Goal: Check status: Check status

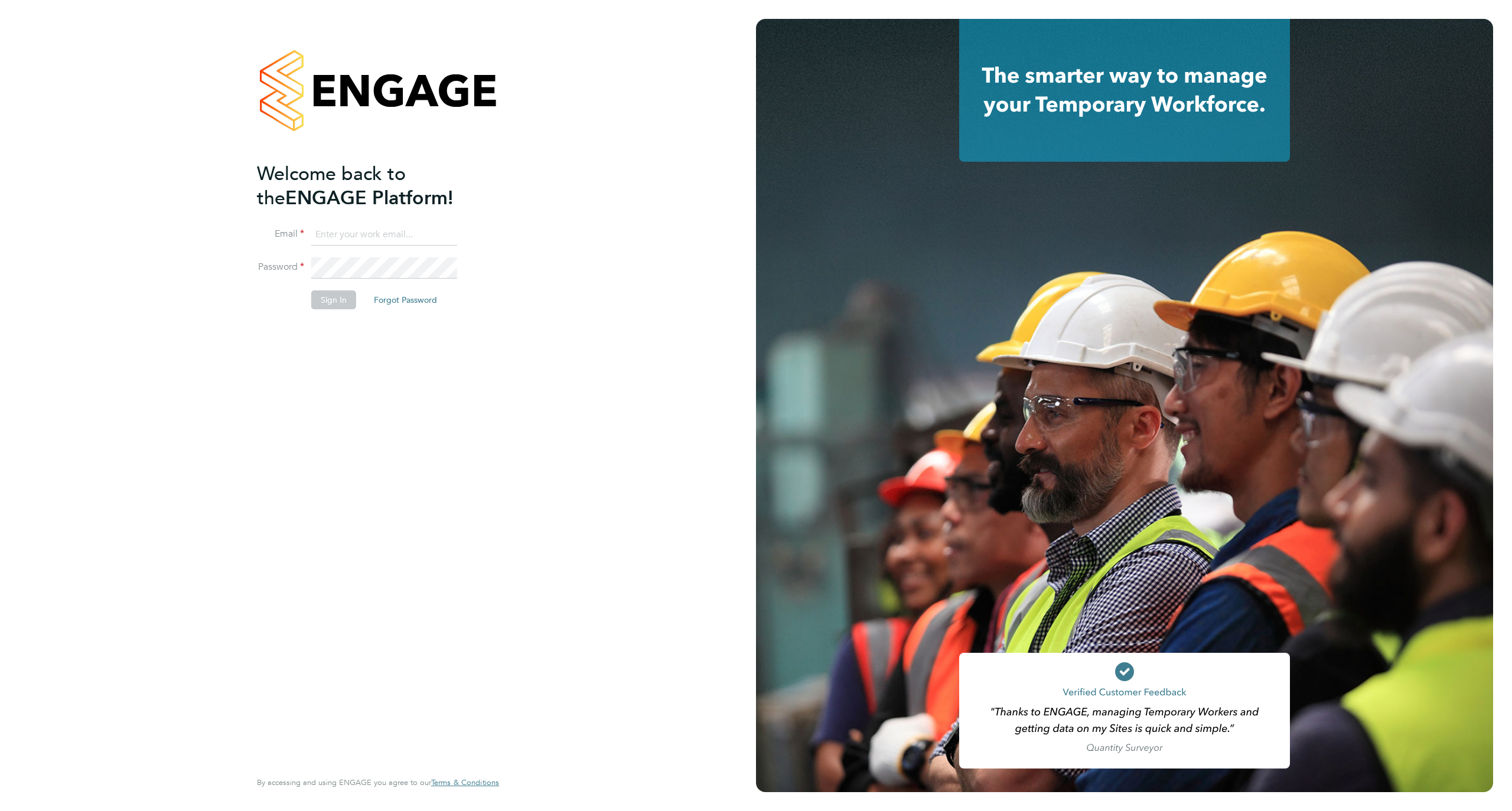
type input "staceyh@axcis.co.uk"
click at [331, 295] on button "Sign In" at bounding box center [333, 300] width 45 height 19
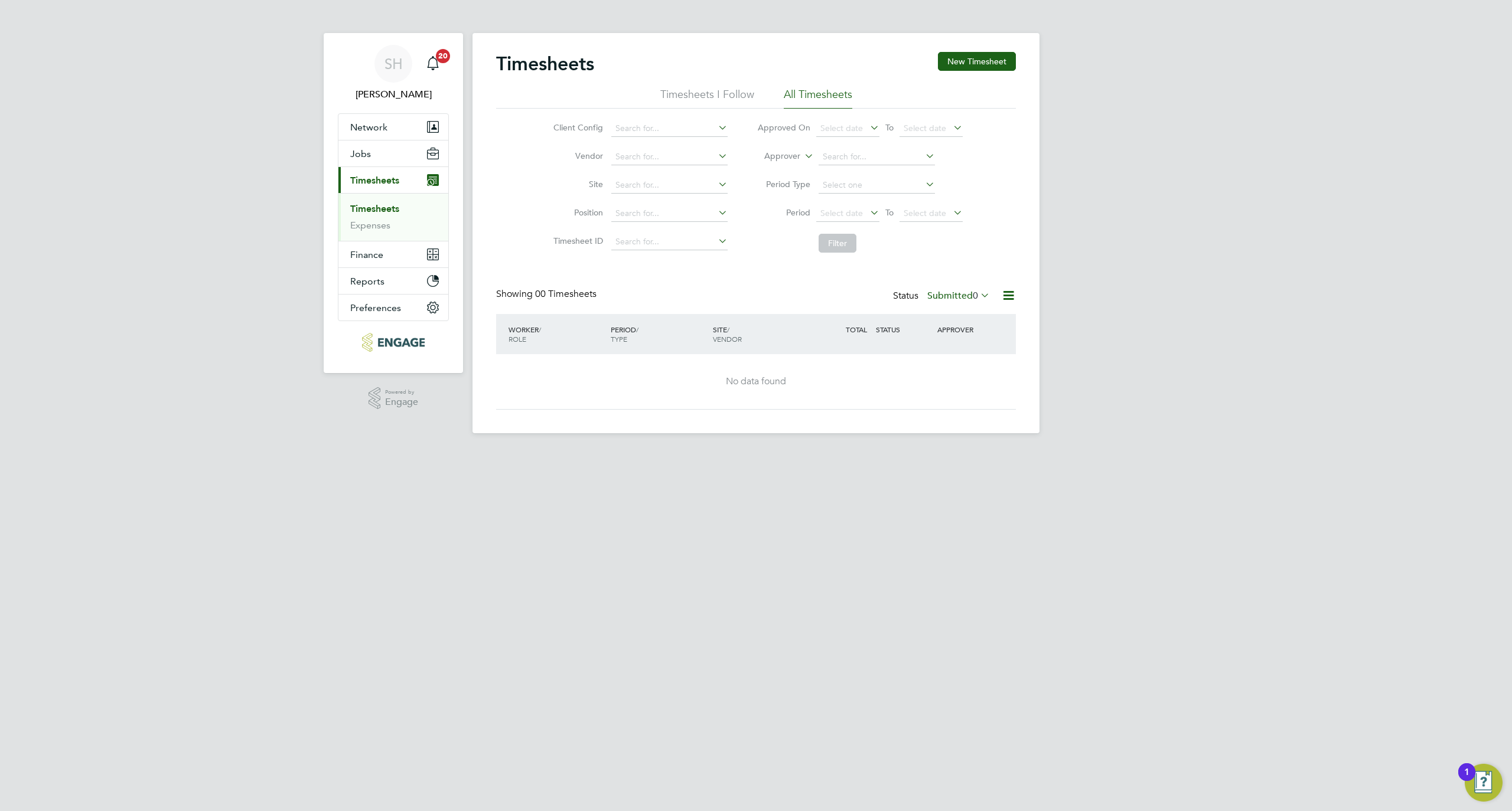
click at [945, 294] on label "Submitted 0" at bounding box center [958, 296] width 63 height 12
click at [1125, 289] on div "SH [PERSON_NAME] Notifications 20 Applications: Network Businesses Sites Worker…" at bounding box center [756, 226] width 1512 height 452
click at [661, 238] on input at bounding box center [669, 242] width 116 height 17
paste input "T1824442"
click at [621, 239] on input "T1824442" at bounding box center [669, 242] width 116 height 17
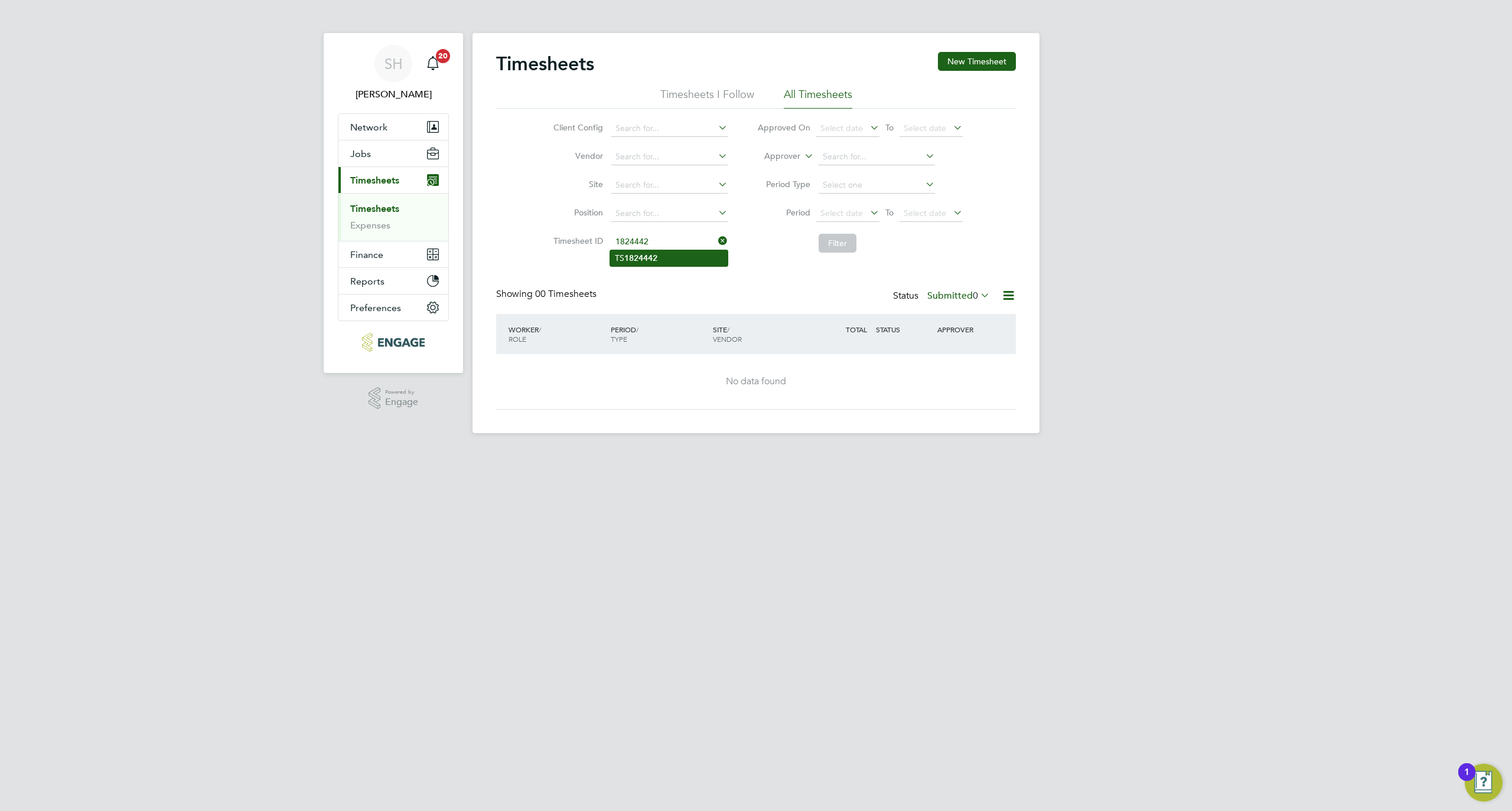
click at [639, 260] on b "1824442" at bounding box center [641, 258] width 33 height 10
type input "TS1824442"
click at [965, 300] on label "Submitted 0" at bounding box center [958, 296] width 63 height 12
click at [948, 315] on li "All" at bounding box center [942, 317] width 54 height 17
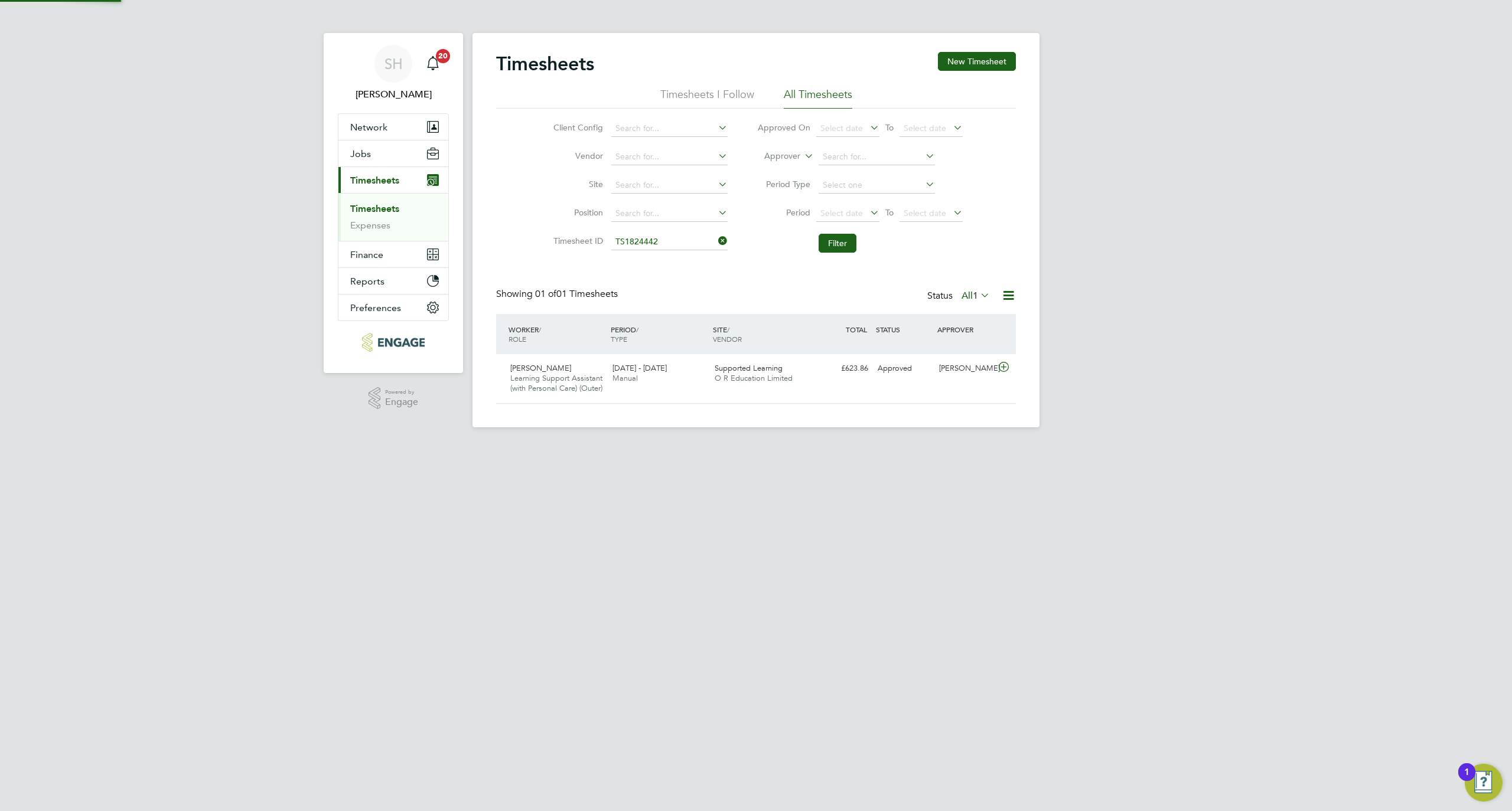
scroll to position [29, 103]
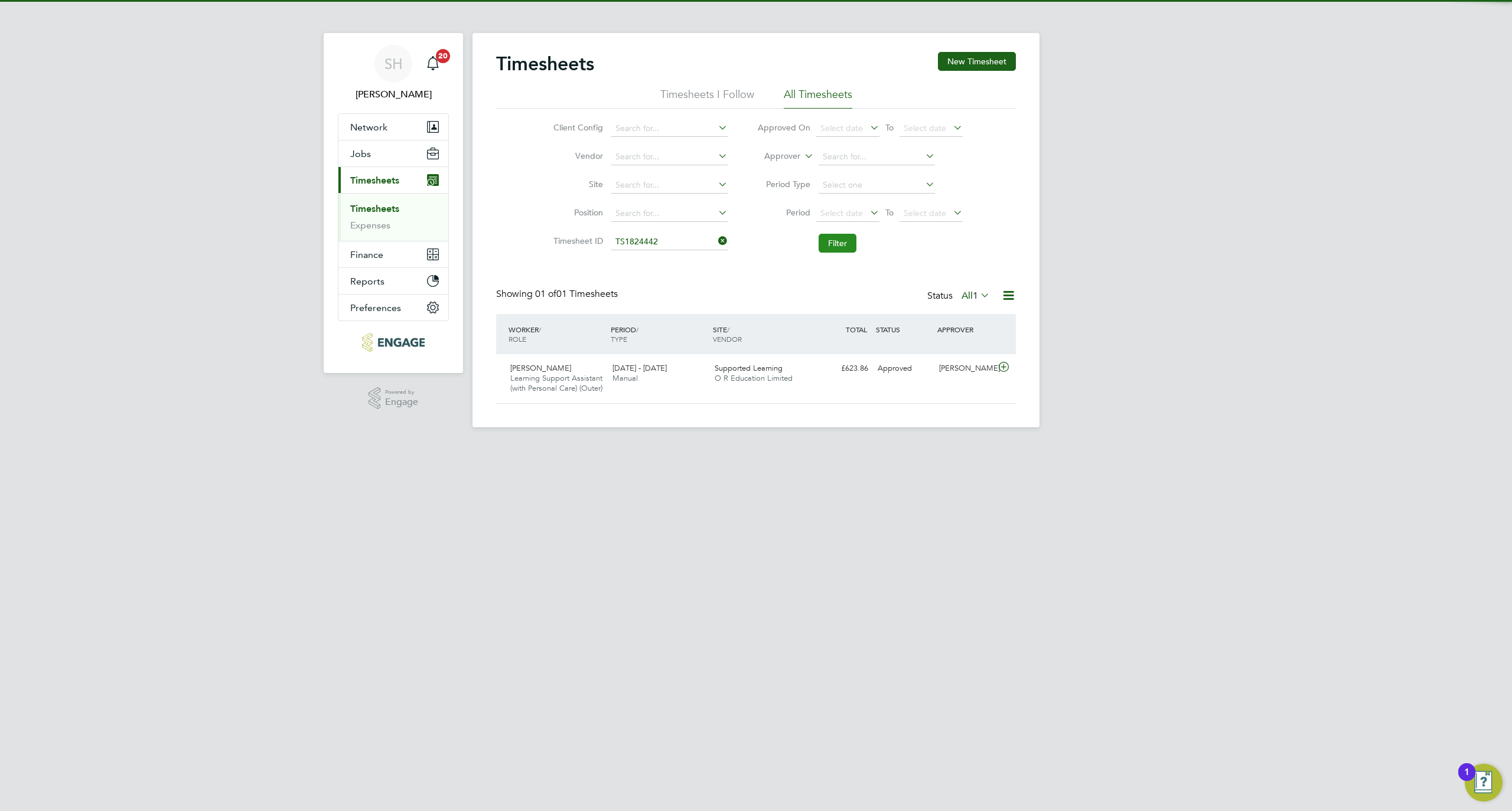
click at [833, 241] on button "Filter" at bounding box center [837, 243] width 37 height 19
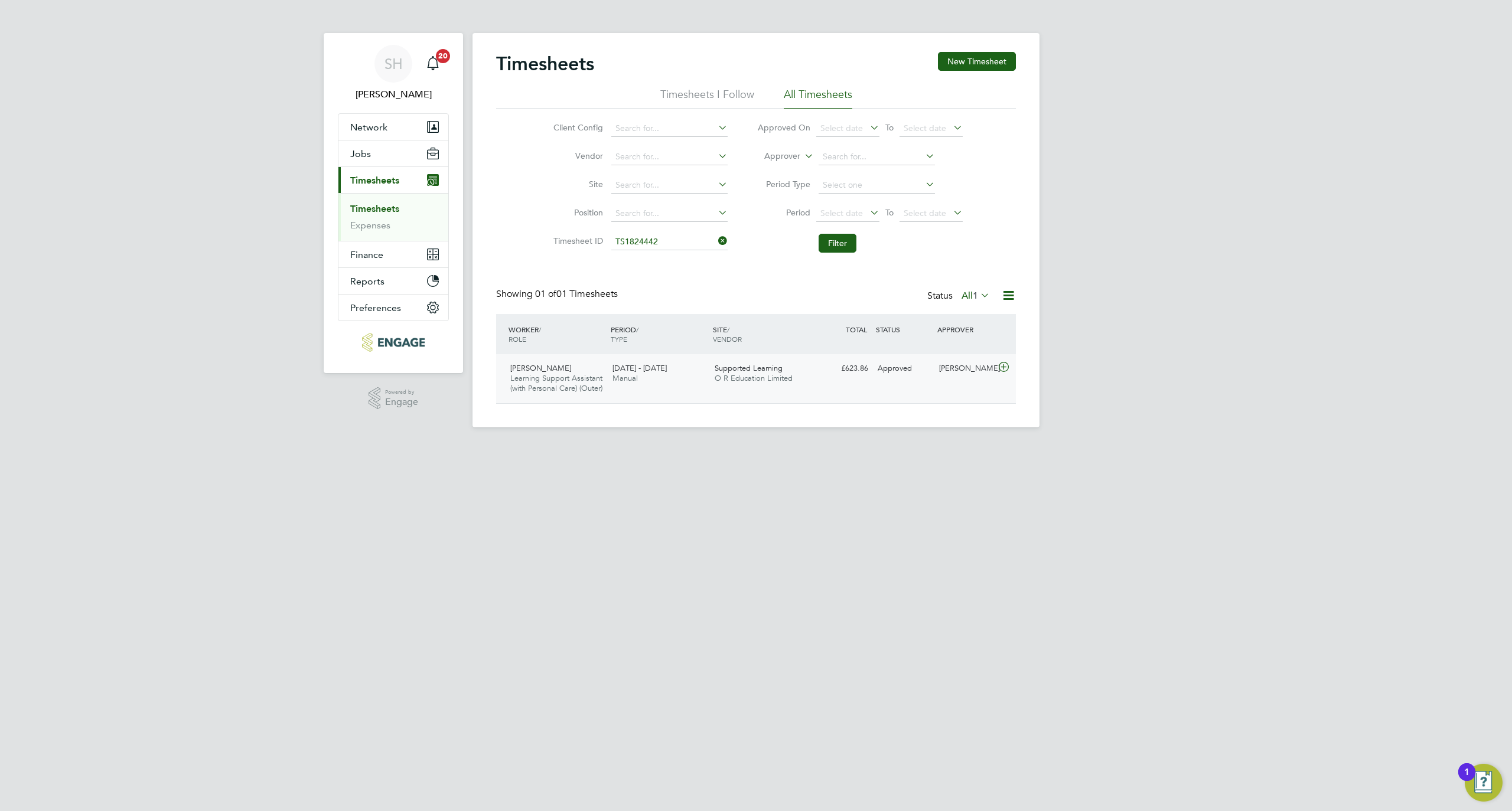
click at [792, 388] on div "Supported Learning O R Education Limited" at bounding box center [761, 374] width 102 height 29
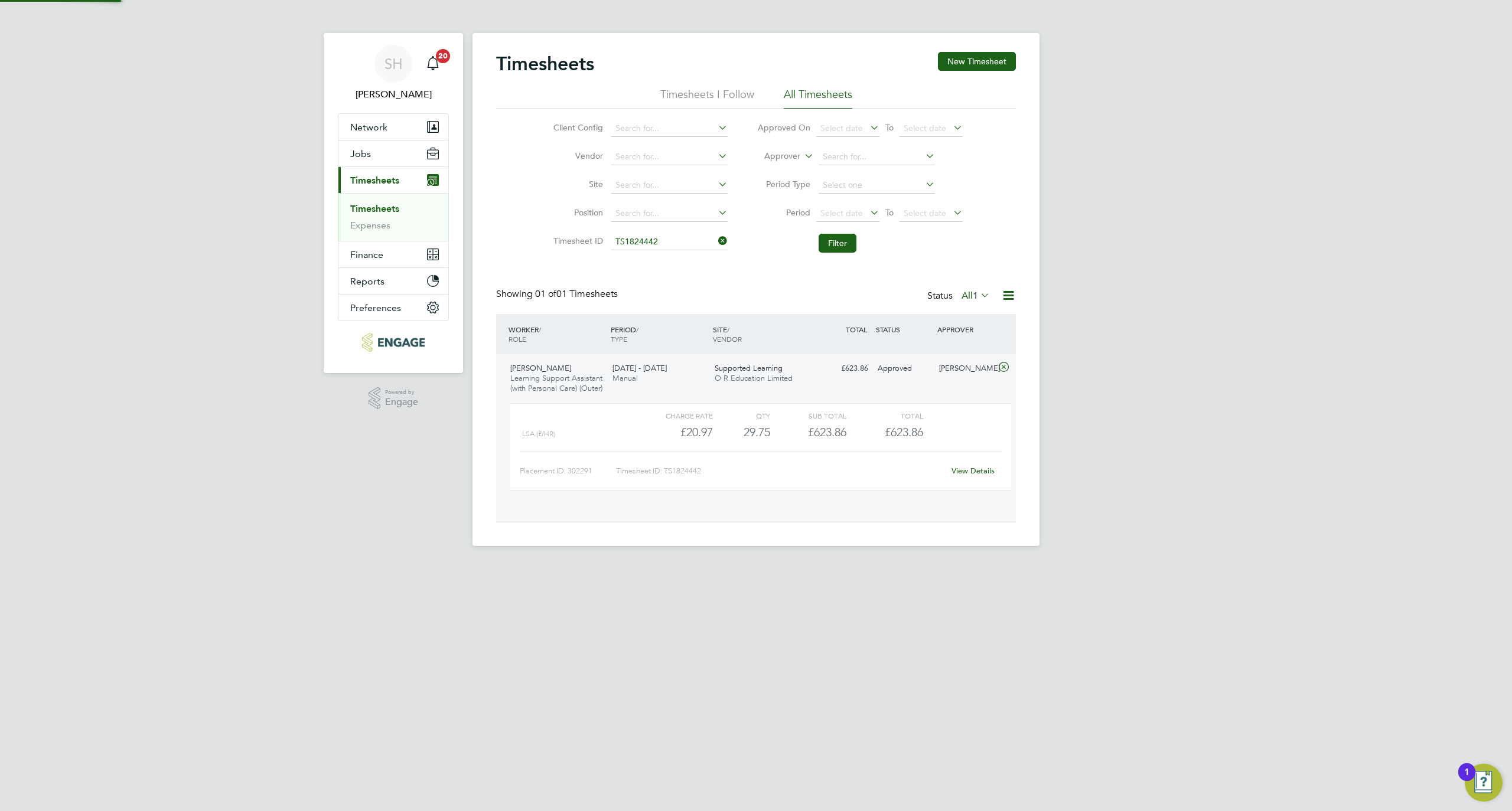
scroll to position [19, 114]
click at [984, 476] on link "View Details" at bounding box center [973, 470] width 43 height 10
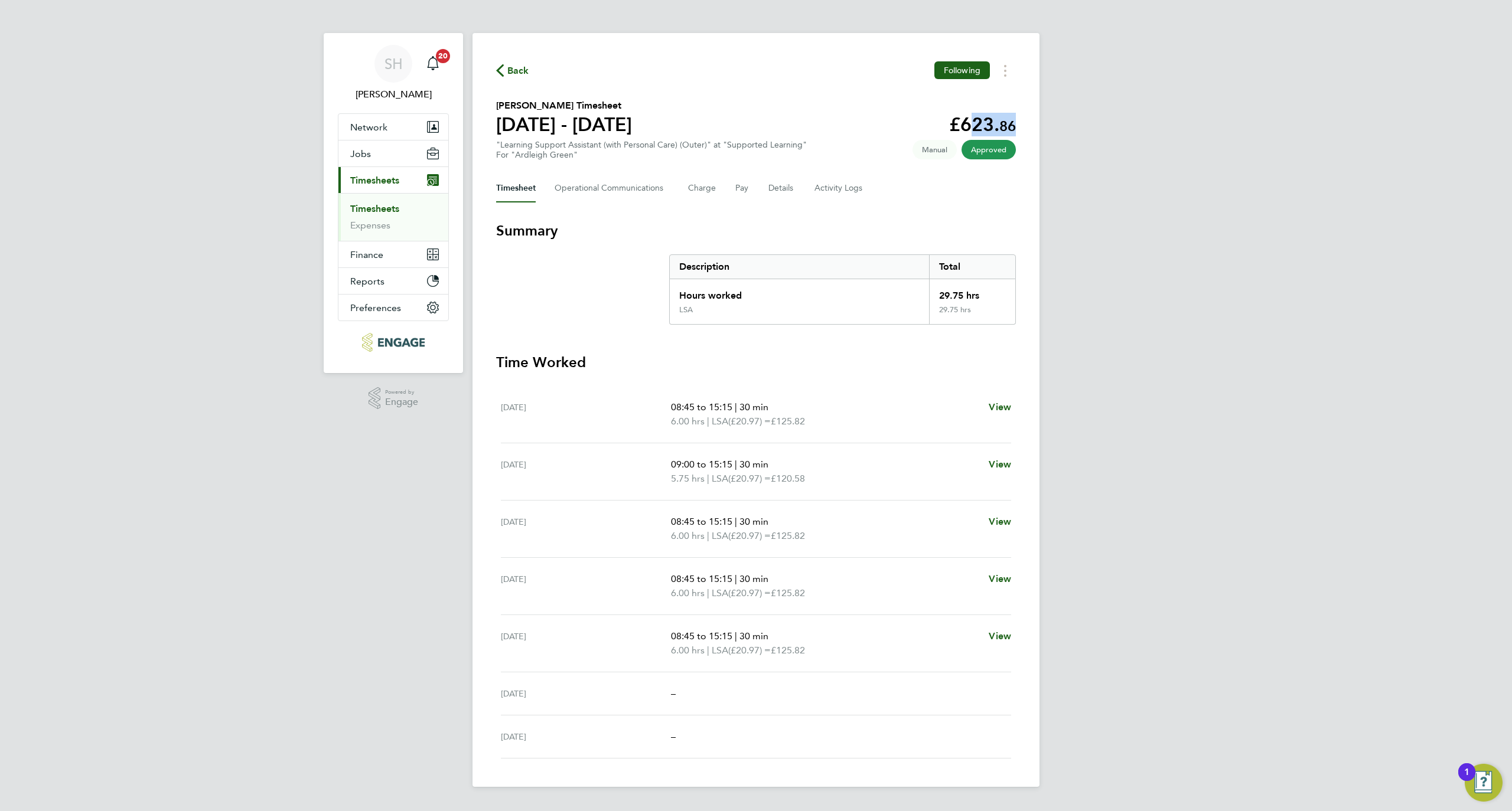
drag, startPoint x: 960, startPoint y: 126, endPoint x: 1037, endPoint y: 128, distance: 77.0
click at [1037, 128] on div "Back Following Mariam Diaoune's Timesheet 15 - 21 Sept 2025 £623. 86 "Learning …" at bounding box center [756, 410] width 567 height 754
copy app-decimal "623. 86"
